Goal: Feedback & Contribution: Submit feedback/report problem

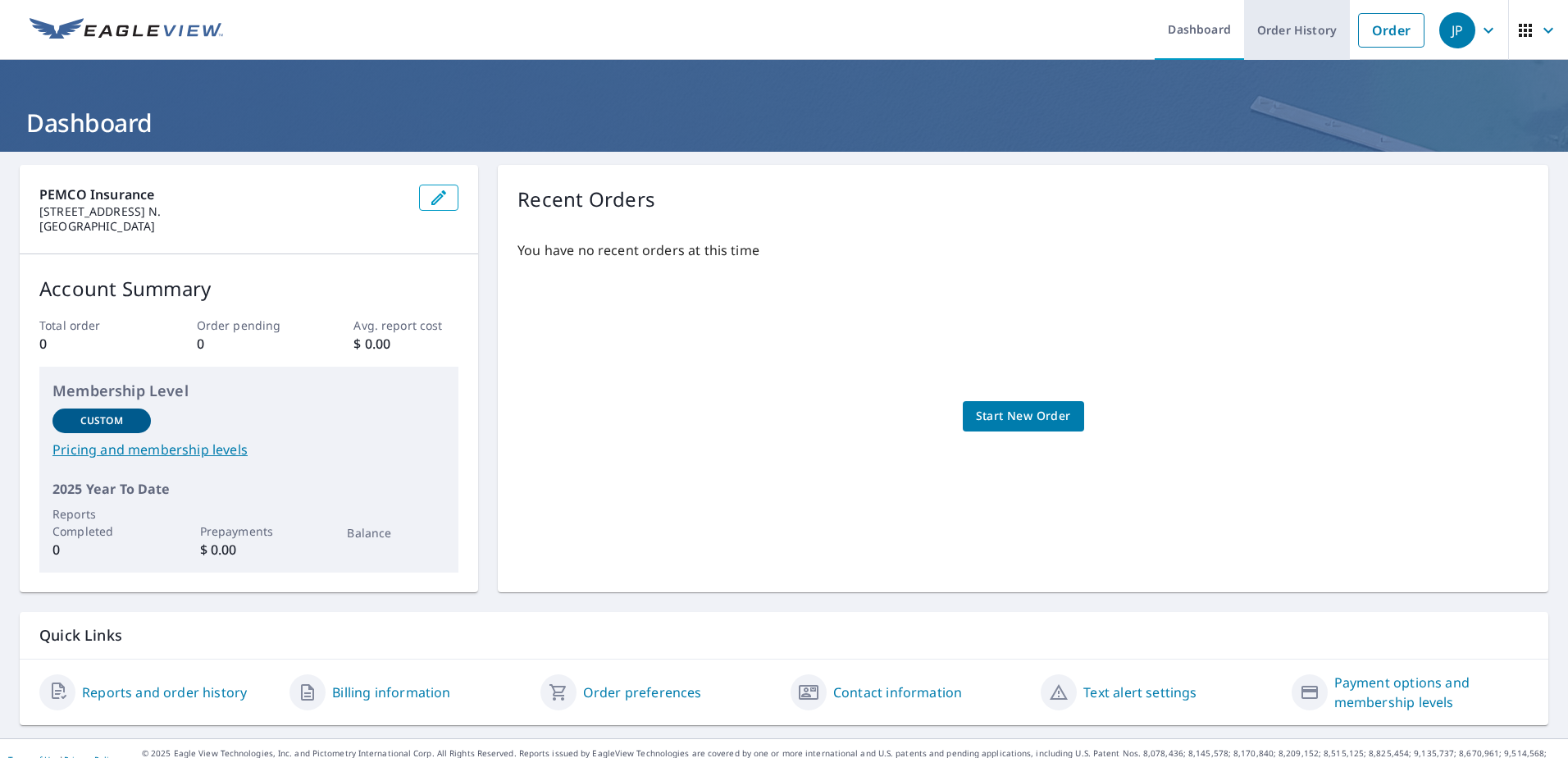
click at [1271, 44] on link "Order History" at bounding box center [1296, 30] width 105 height 60
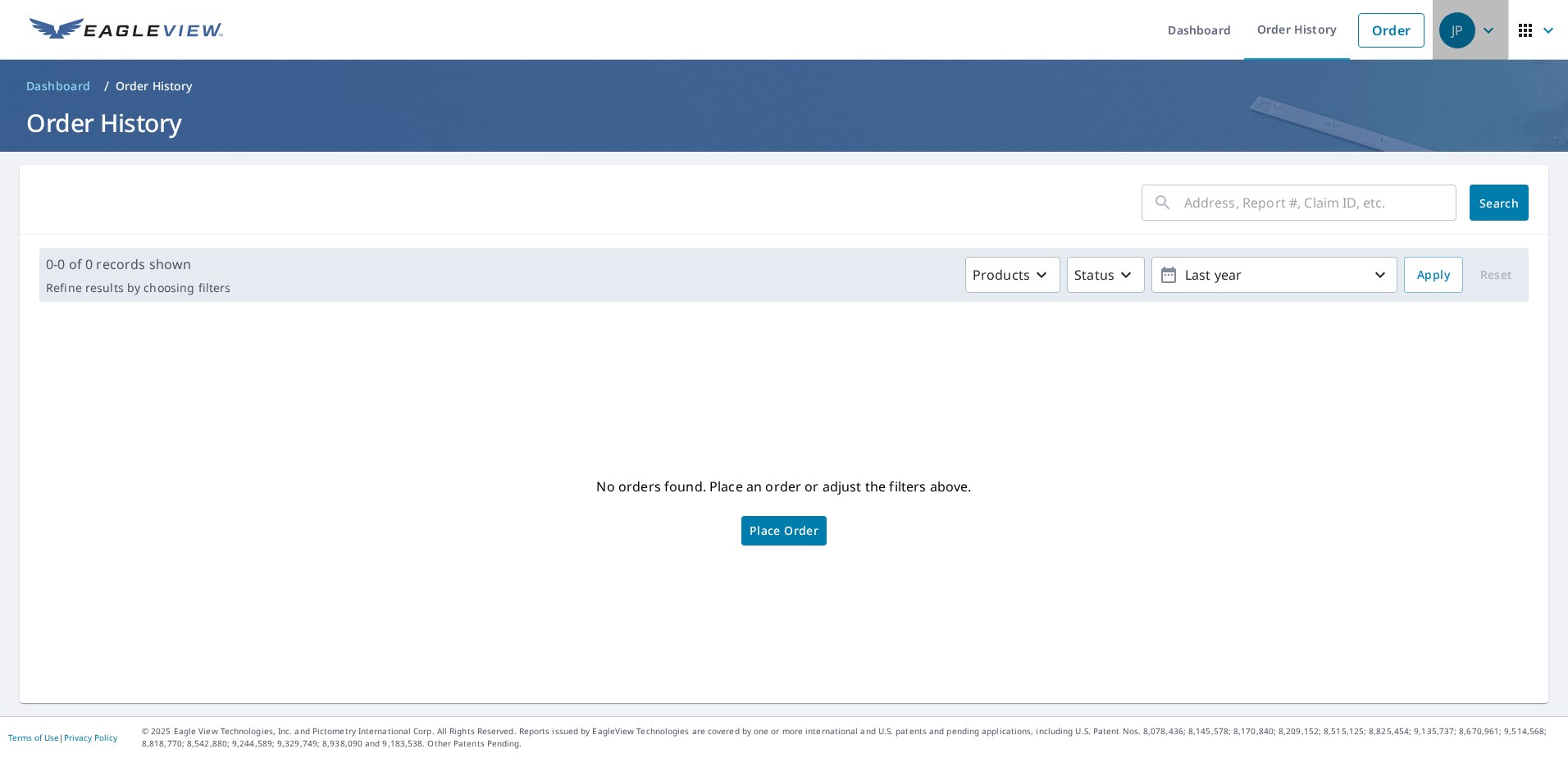
click at [1479, 29] on icon "button" at bounding box center [1488, 30] width 20 height 20
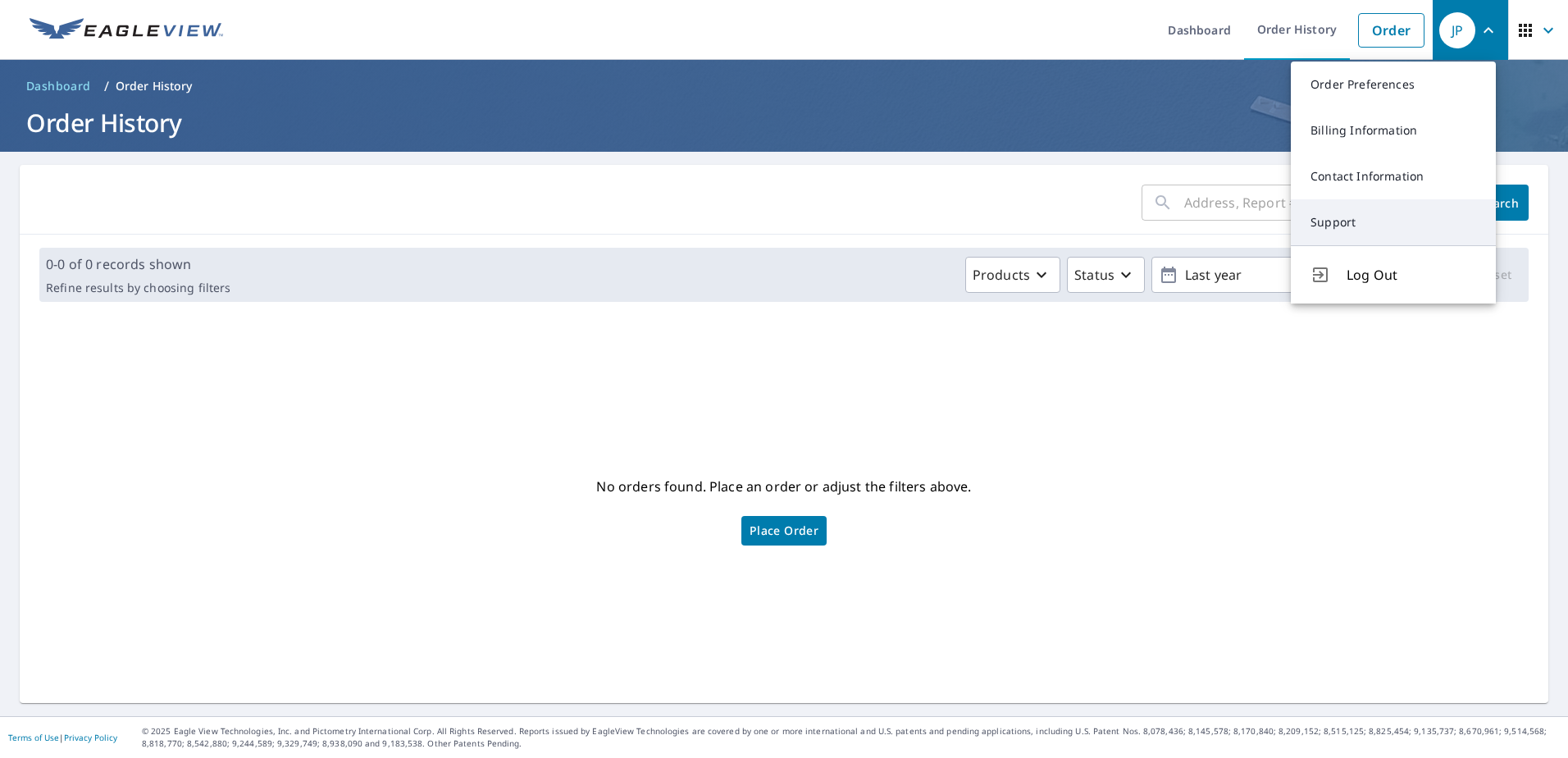
click at [1352, 222] on link "Support" at bounding box center [1393, 222] width 205 height 46
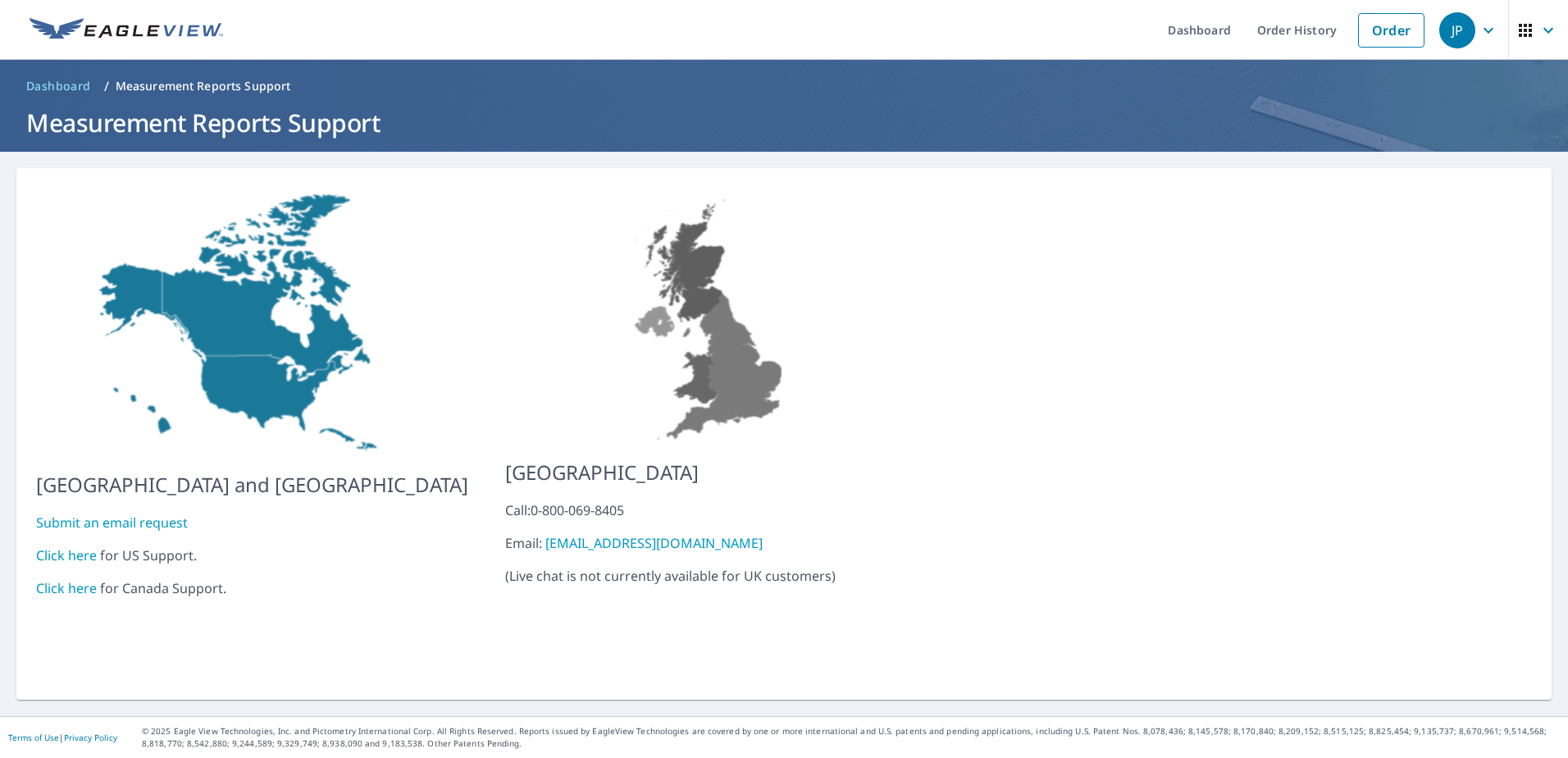
click at [123, 514] on link "Submit an email request" at bounding box center [111, 522] width 152 height 18
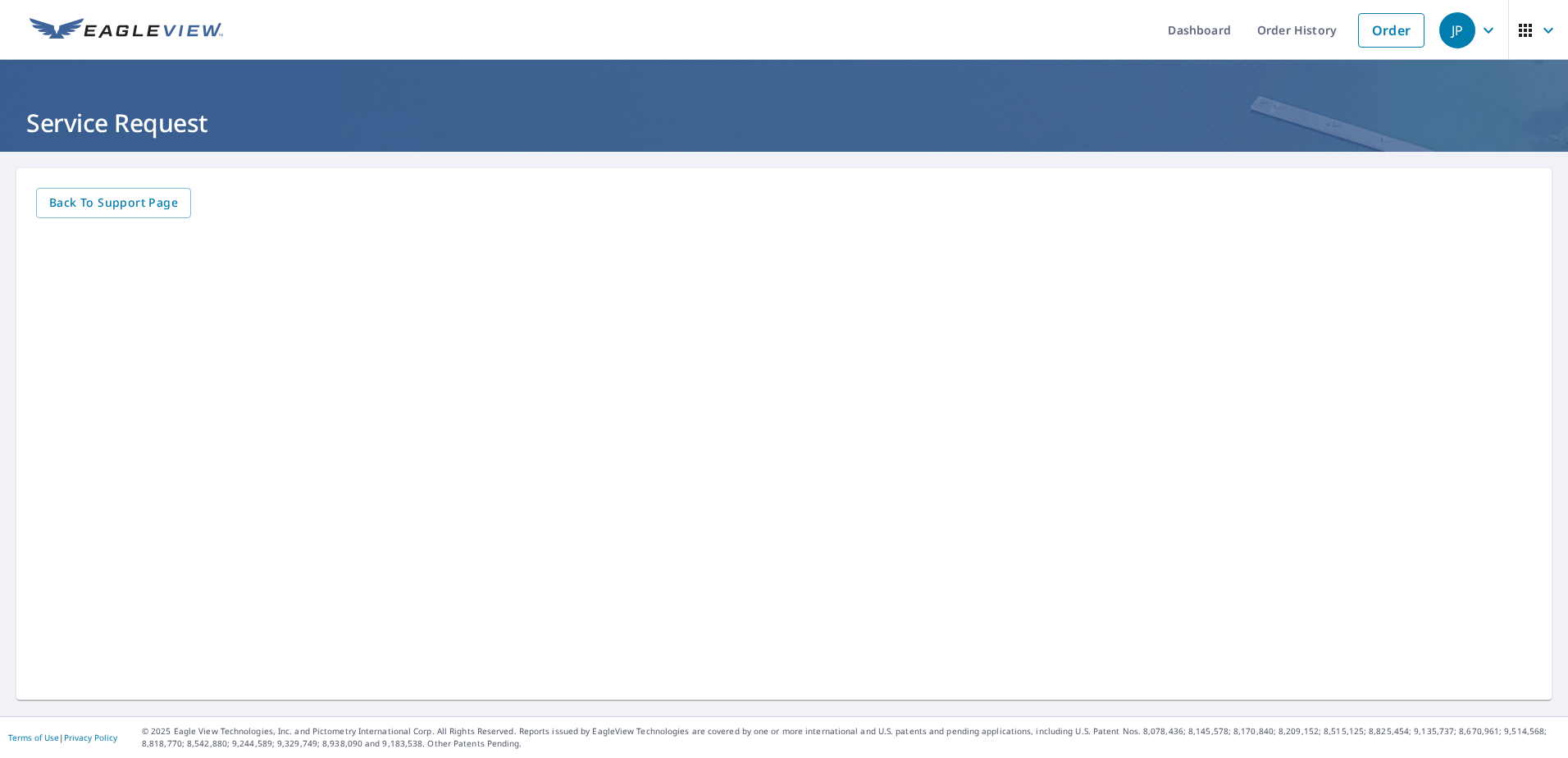
click at [1479, 33] on icon "button" at bounding box center [1488, 30] width 20 height 20
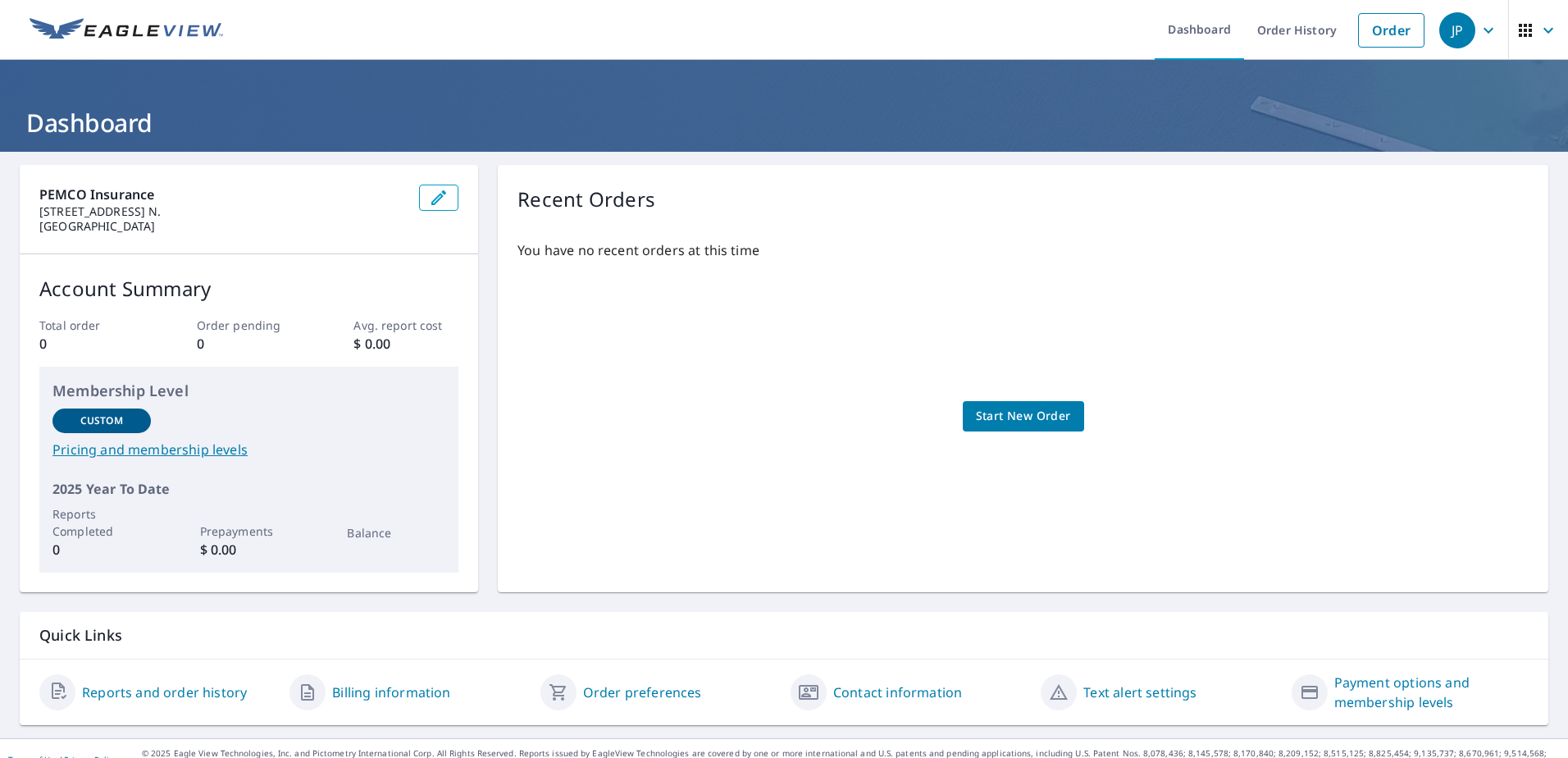
click at [996, 411] on span "Start New Order" at bounding box center [1023, 417] width 95 height 21
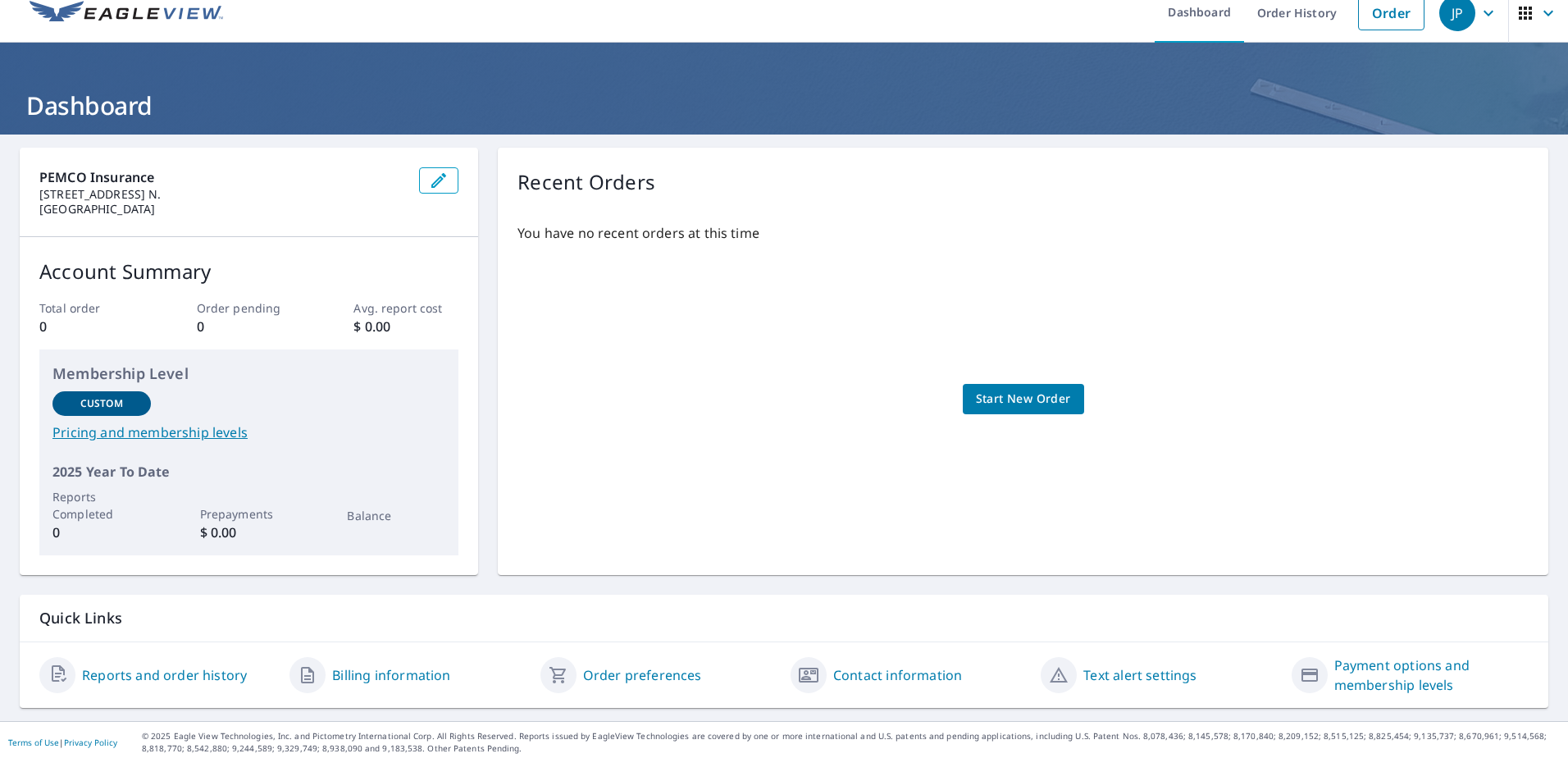
scroll to position [22, 0]
